Goal: Understand process/instructions

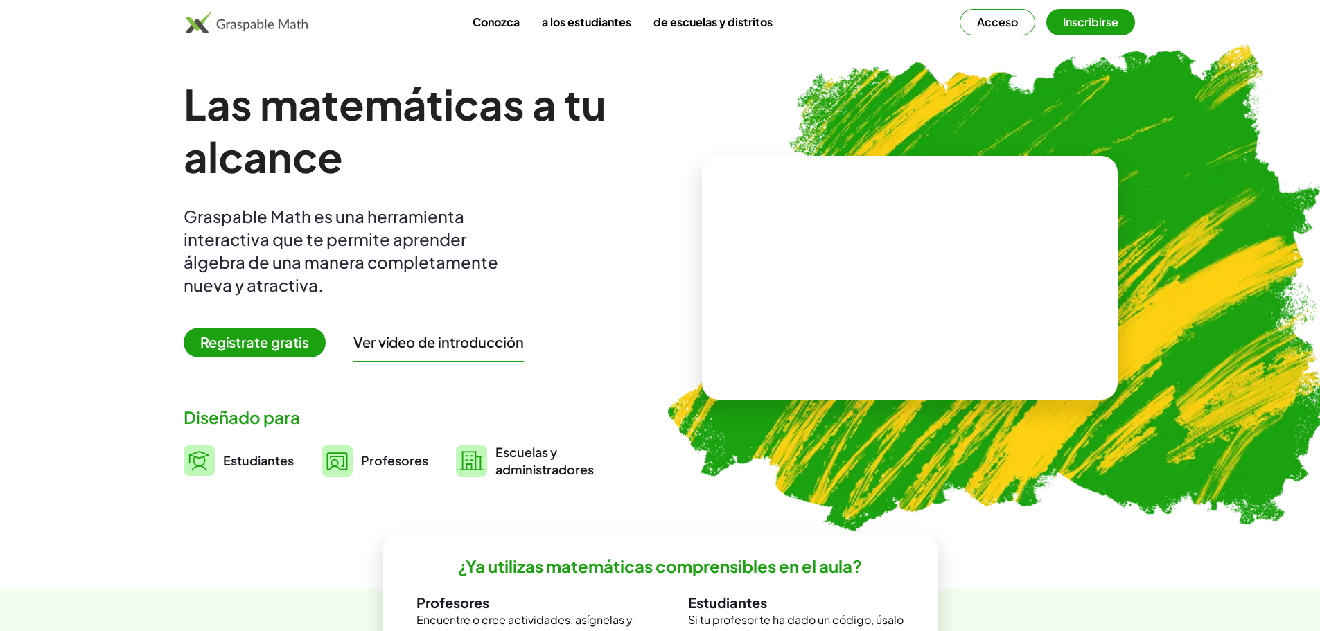
click at [867, 281] on video at bounding box center [910, 278] width 208 height 104
click at [929, 267] on div at bounding box center [912, 263] width 122 height 51
click at [987, 24] on font "Acceso" at bounding box center [997, 22] width 41 height 15
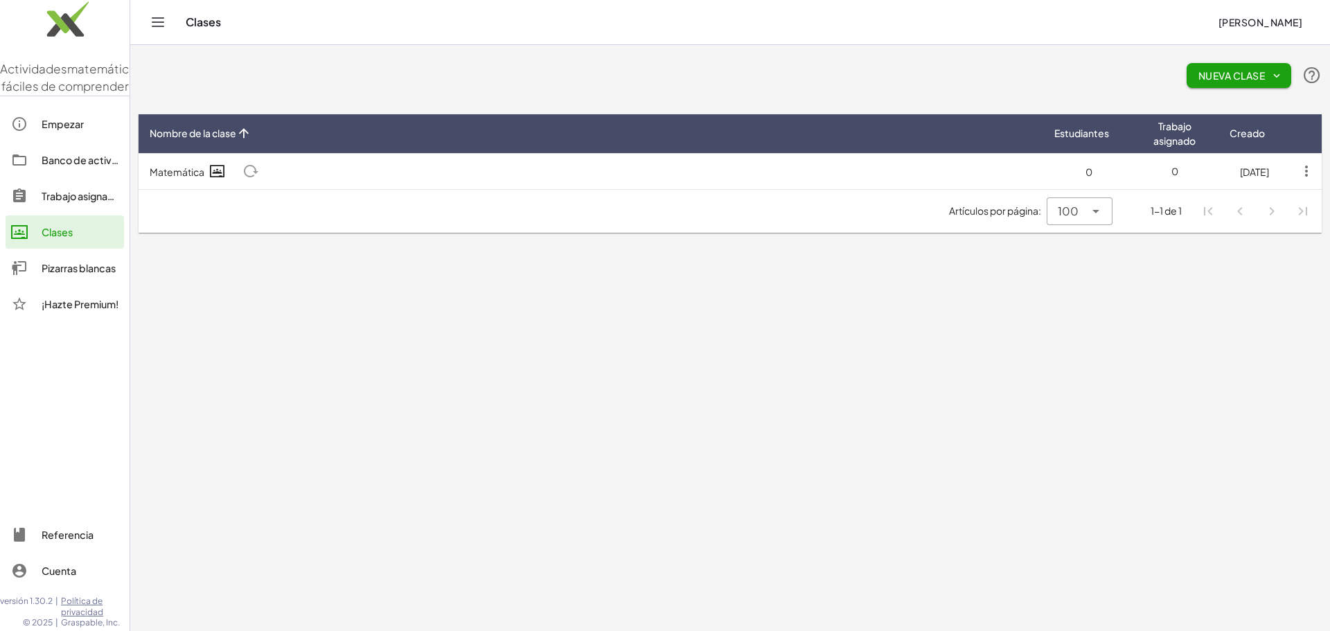
click at [68, 132] on div "Empezar" at bounding box center [80, 124] width 77 height 17
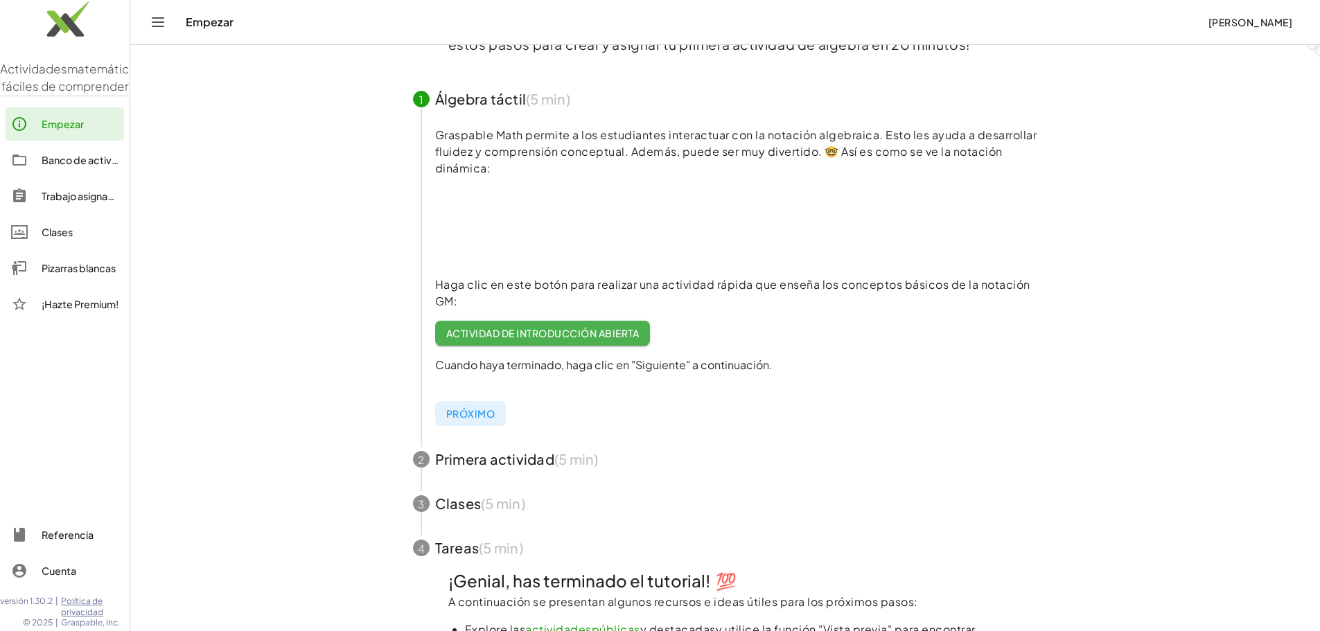
scroll to position [208, 0]
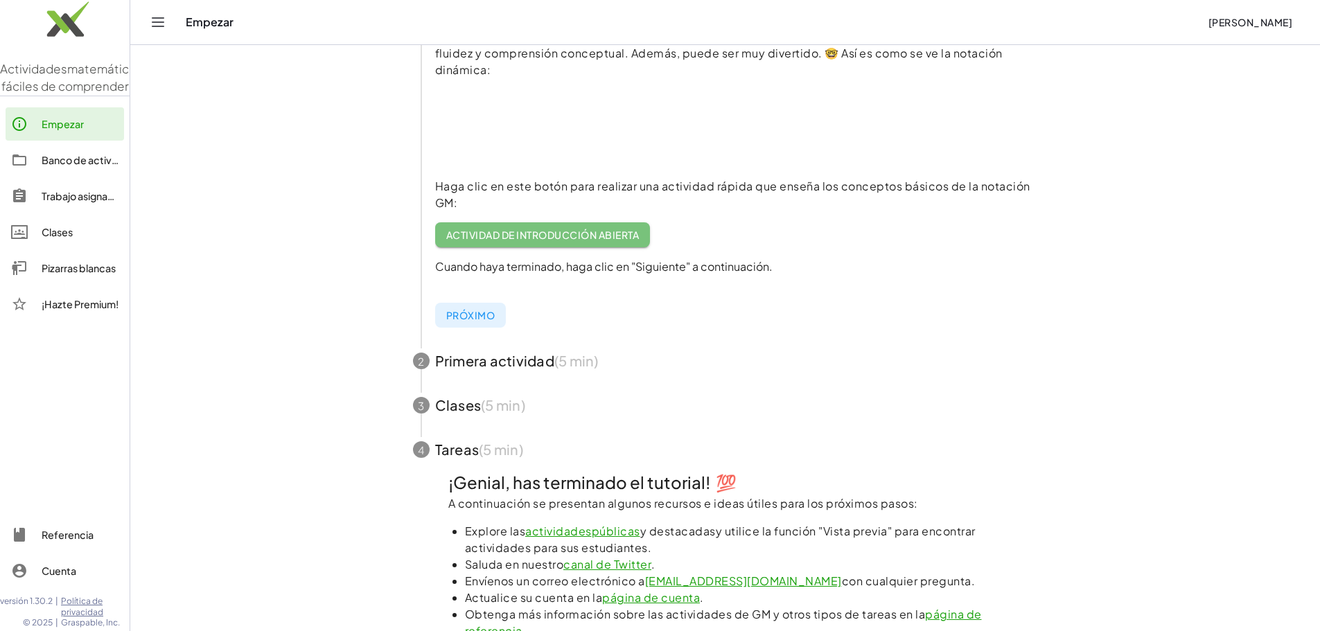
click at [504, 236] on font "Actividad de introducción abierta" at bounding box center [542, 235] width 193 height 12
